Goal: Information Seeking & Learning: Learn about a topic

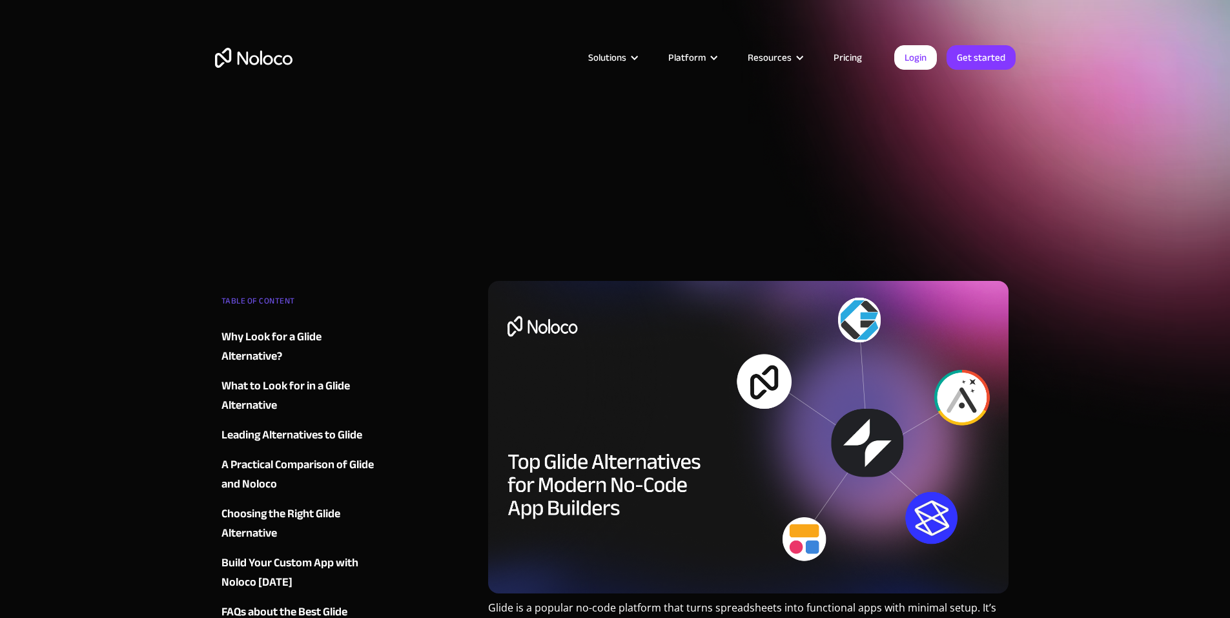
click at [847, 63] on link "Pricing" at bounding box center [847, 57] width 61 height 17
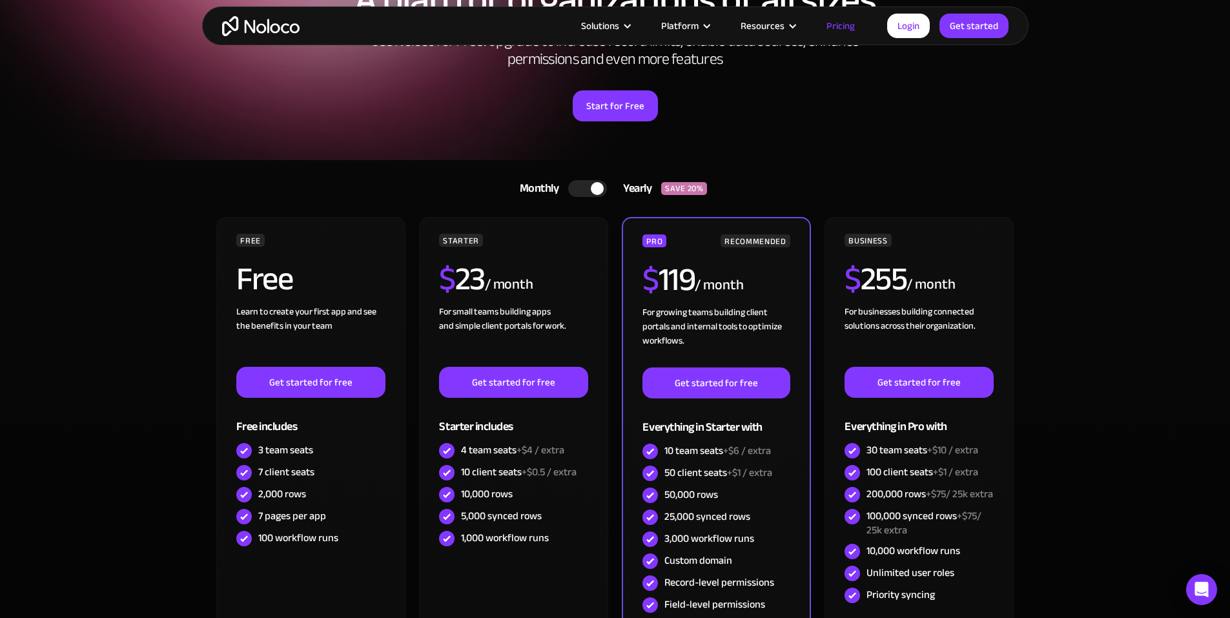
click at [591, 187] on div at bounding box center [597, 188] width 13 height 13
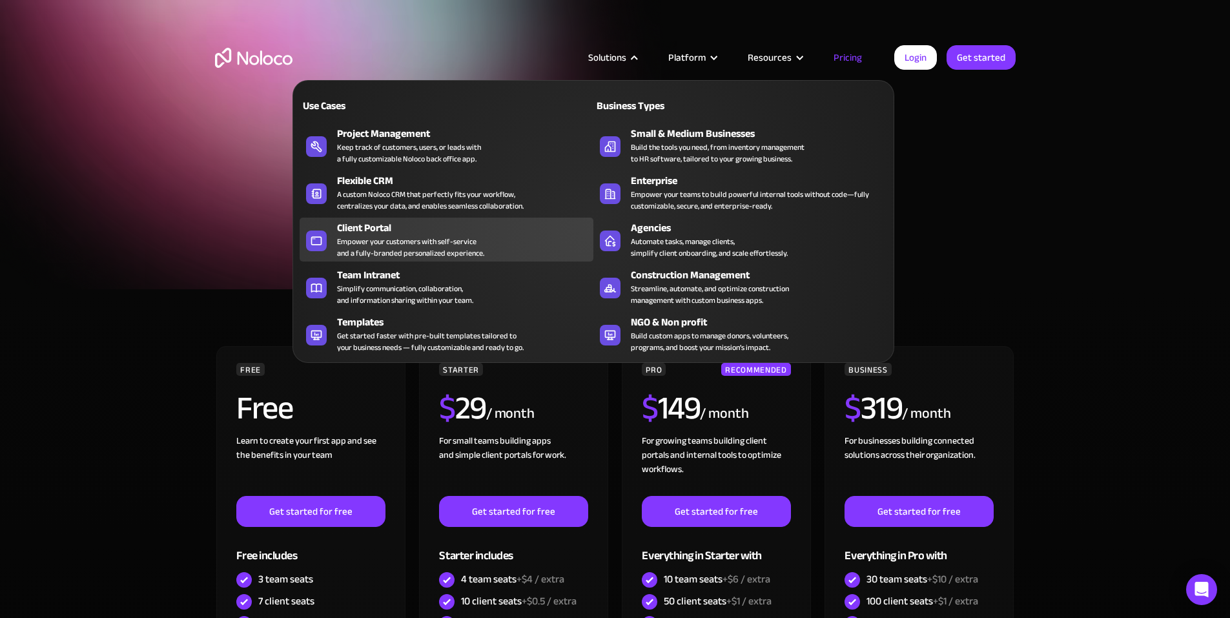
click at [422, 251] on div "Empower your customers with self-service and a fully-branded personalized exper…" at bounding box center [410, 247] width 147 height 23
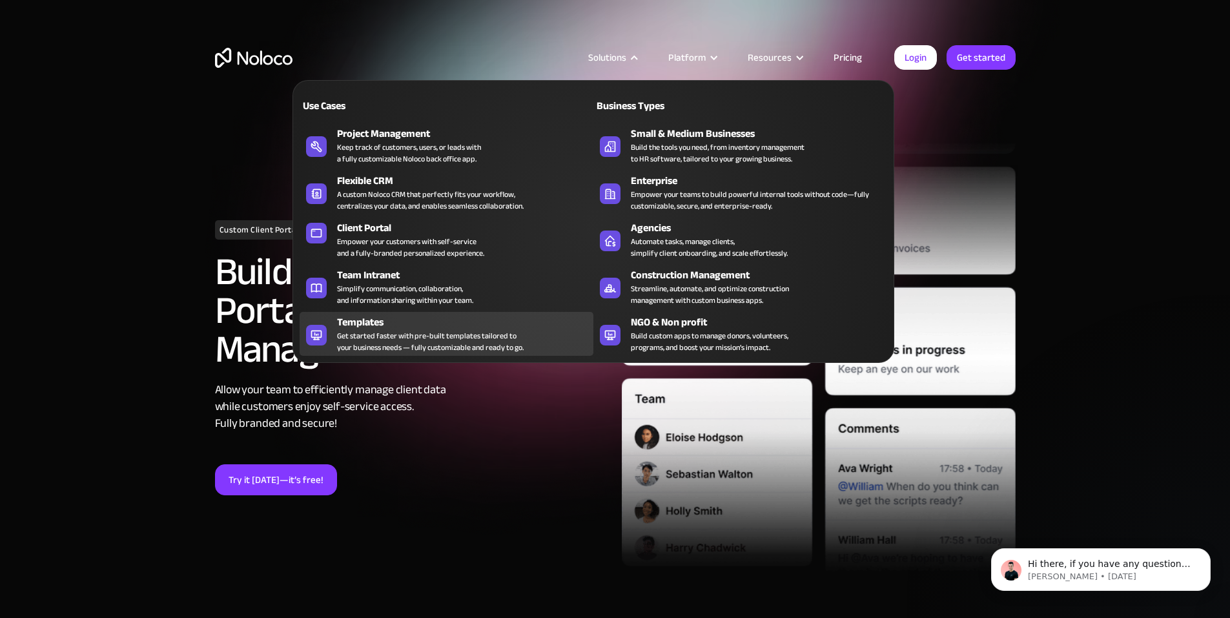
click at [435, 347] on div "Get started faster with pre-built templates tailored to your business needs — f…" at bounding box center [430, 341] width 187 height 23
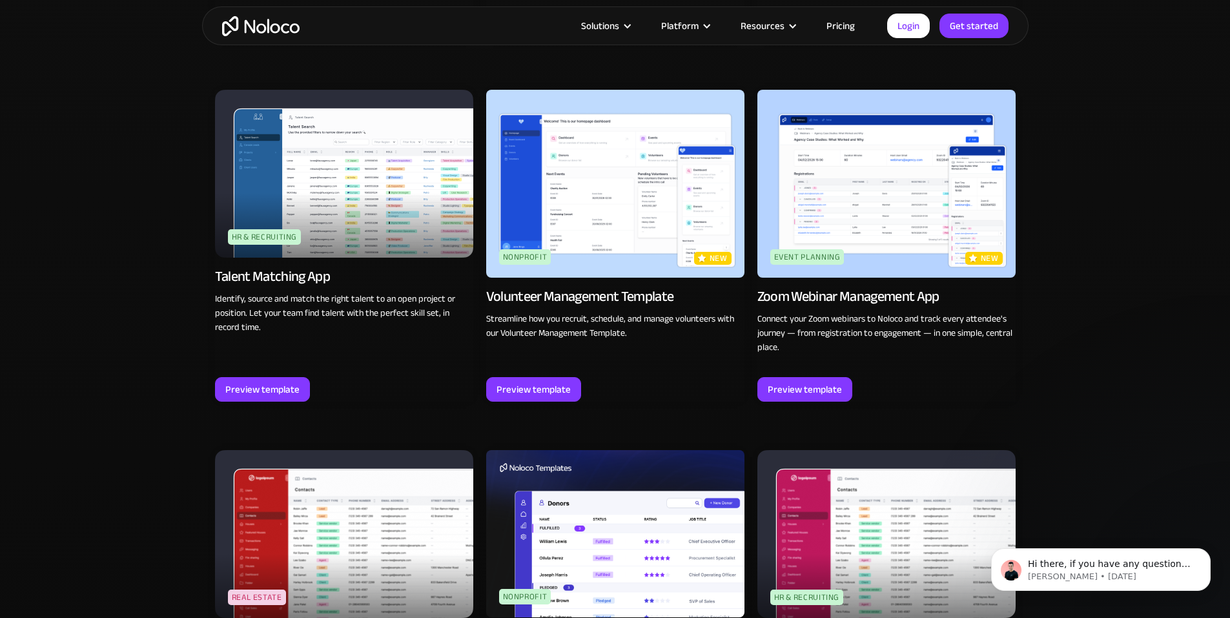
scroll to position [2389, 0]
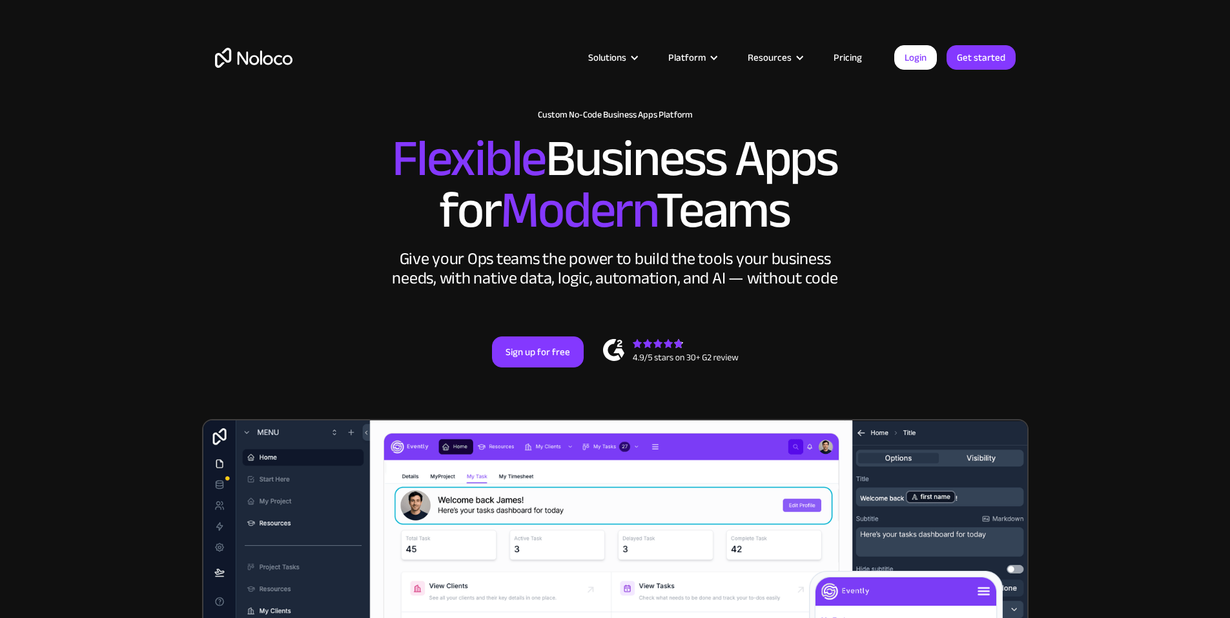
click at [844, 57] on link "Pricing" at bounding box center [847, 57] width 61 height 17
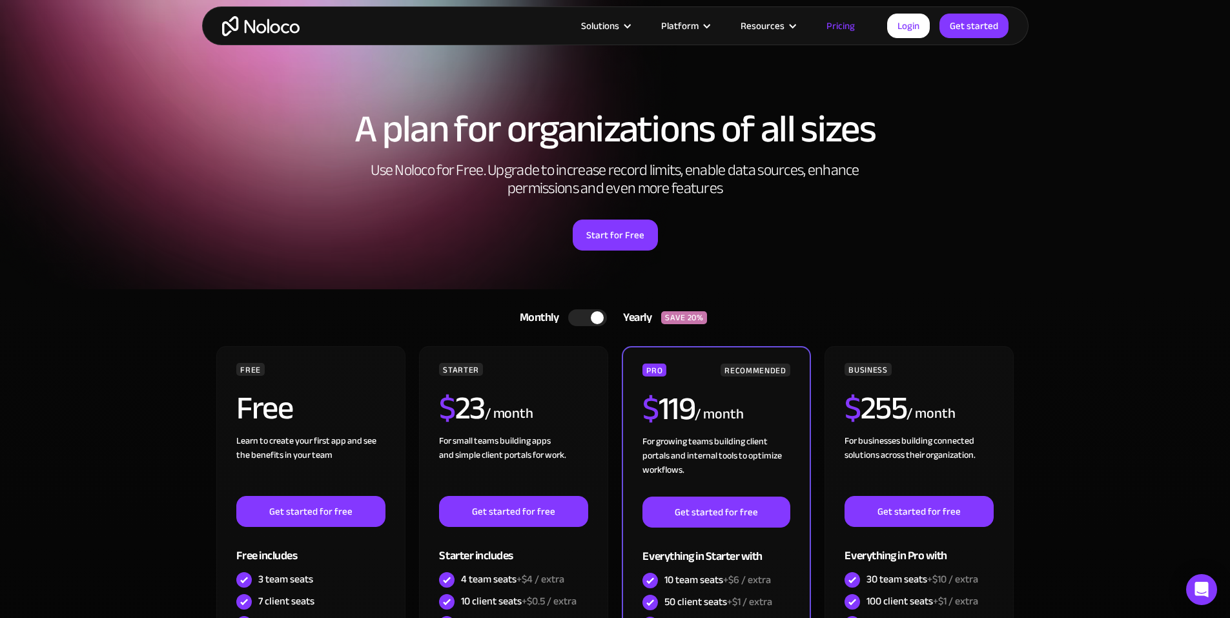
scroll to position [258, 0]
